Goal: Information Seeking & Learning: Learn about a topic

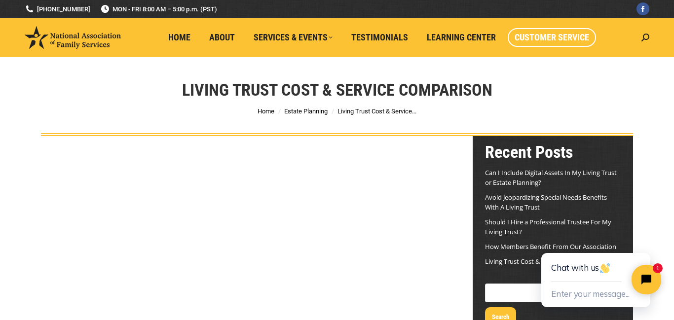
click at [525, 36] on span "Customer Service" at bounding box center [552, 37] width 75 height 11
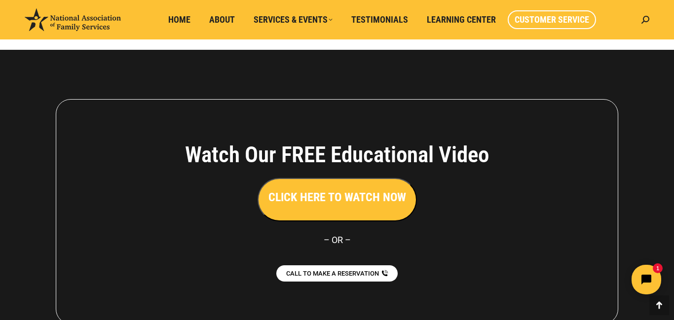
scroll to position [965, 0]
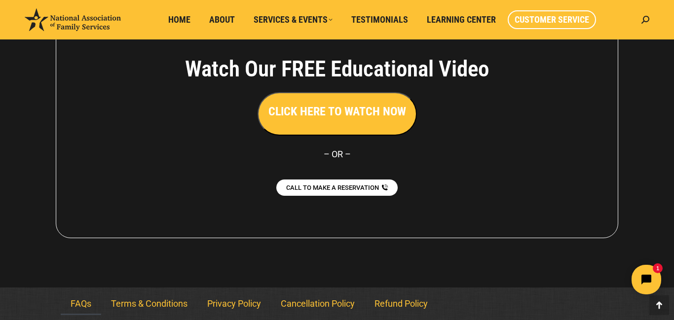
click at [77, 305] on link "FAQs" at bounding box center [81, 304] width 40 height 23
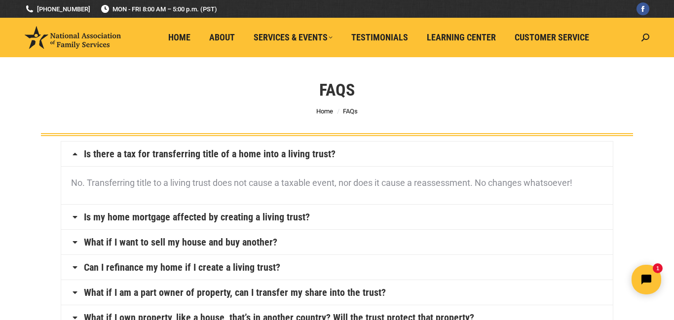
click at [198, 152] on link "Is there a tax for transferring title of a home into a living trust?" at bounding box center [210, 154] width 252 height 10
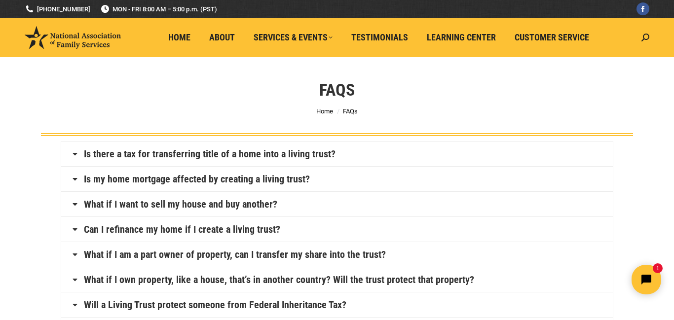
click at [198, 152] on link "Is there a tax for transferring title of a home into a living trust?" at bounding box center [210, 154] width 252 height 10
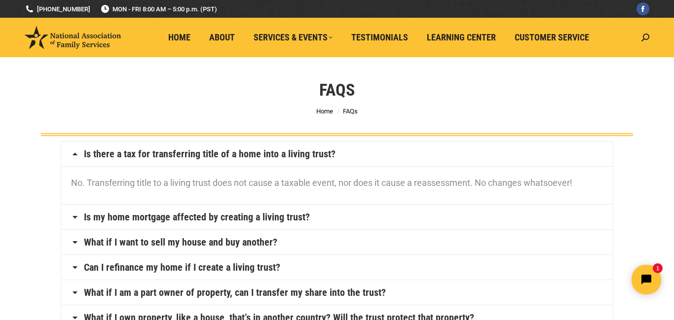
click at [164, 244] on link "What if I want to sell my house and buy another?" at bounding box center [181, 242] width 194 height 10
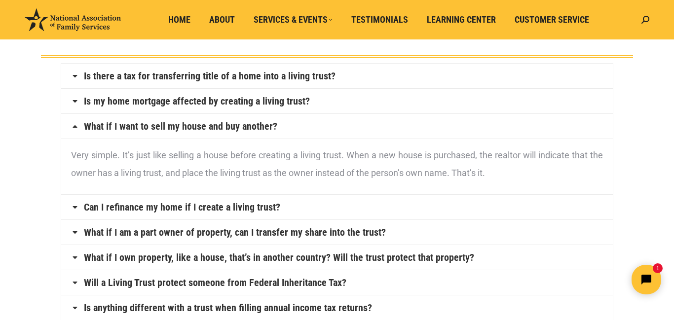
scroll to position [84, 0]
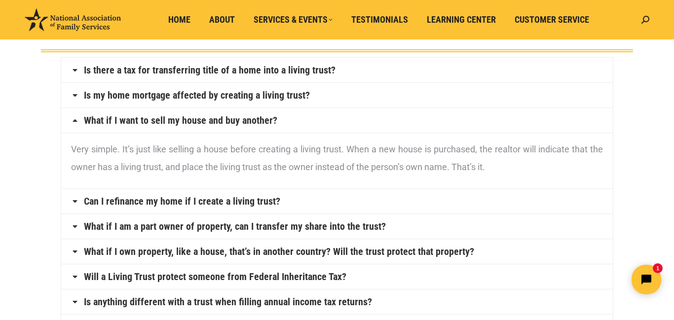
click at [168, 201] on link "Can I refinance my home if I create a living trust?" at bounding box center [182, 201] width 196 height 10
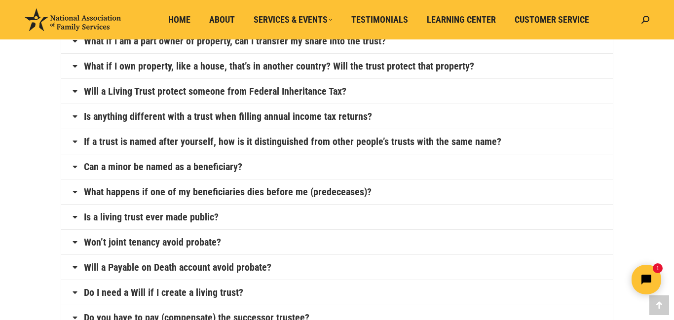
scroll to position [288, 0]
click at [164, 216] on link "Is a living trust ever made public?" at bounding box center [151, 217] width 135 height 10
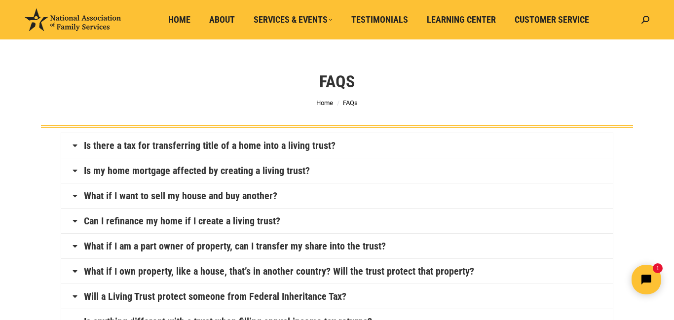
scroll to position [0, 0]
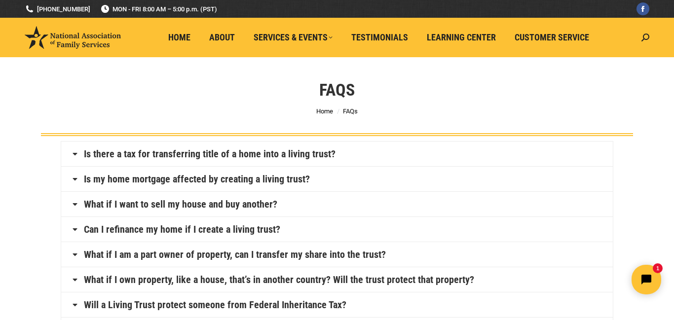
click at [84, 39] on img at bounding box center [73, 37] width 96 height 23
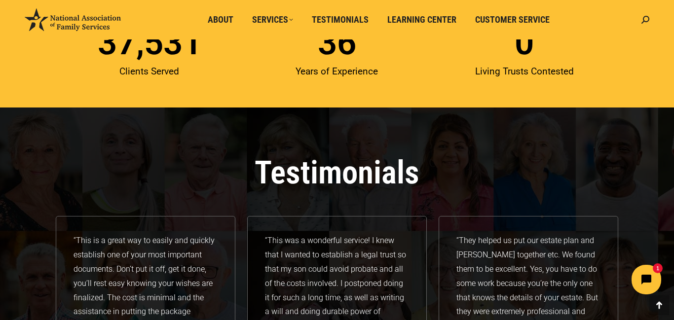
scroll to position [1386, 0]
